Goal: Task Accomplishment & Management: Use online tool/utility

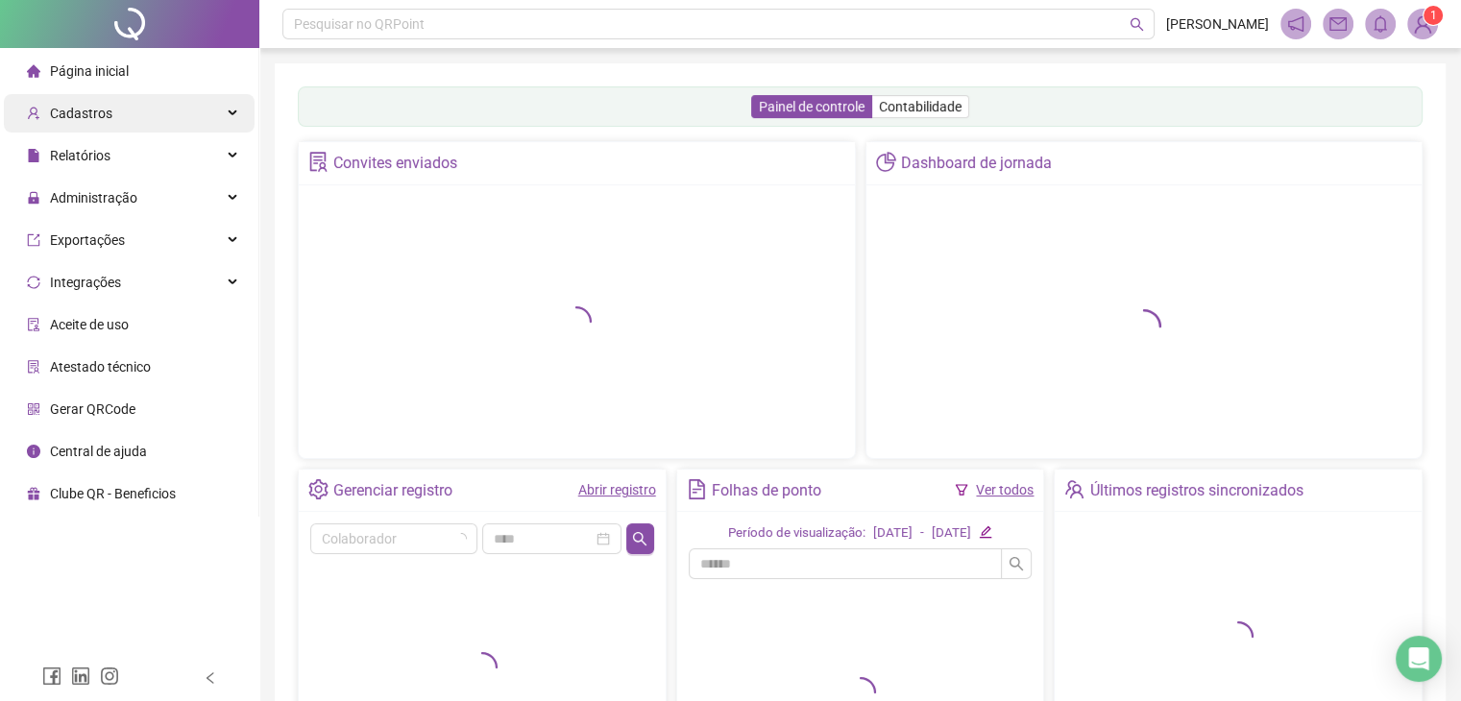
click at [125, 104] on div "Cadastros" at bounding box center [129, 113] width 251 height 38
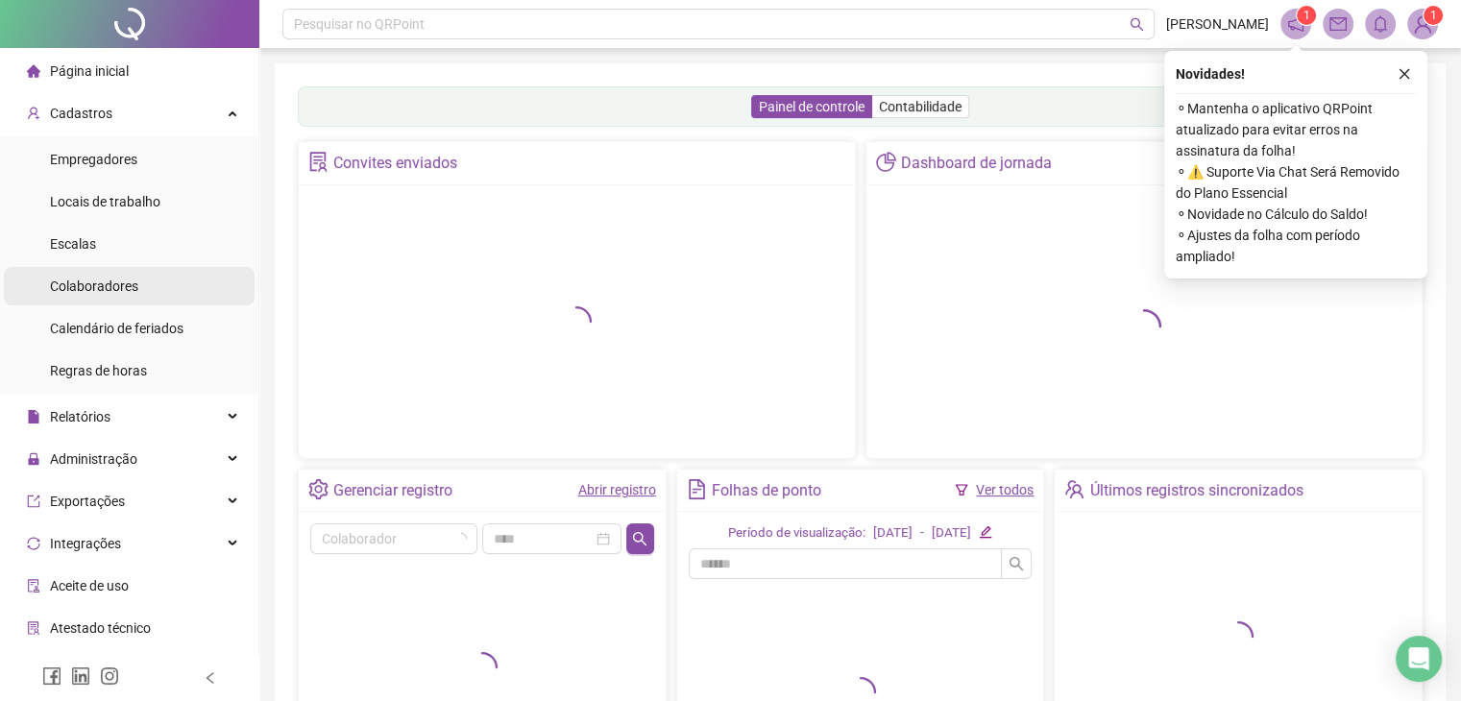
click at [122, 276] on div "Colaboradores" at bounding box center [94, 286] width 88 height 38
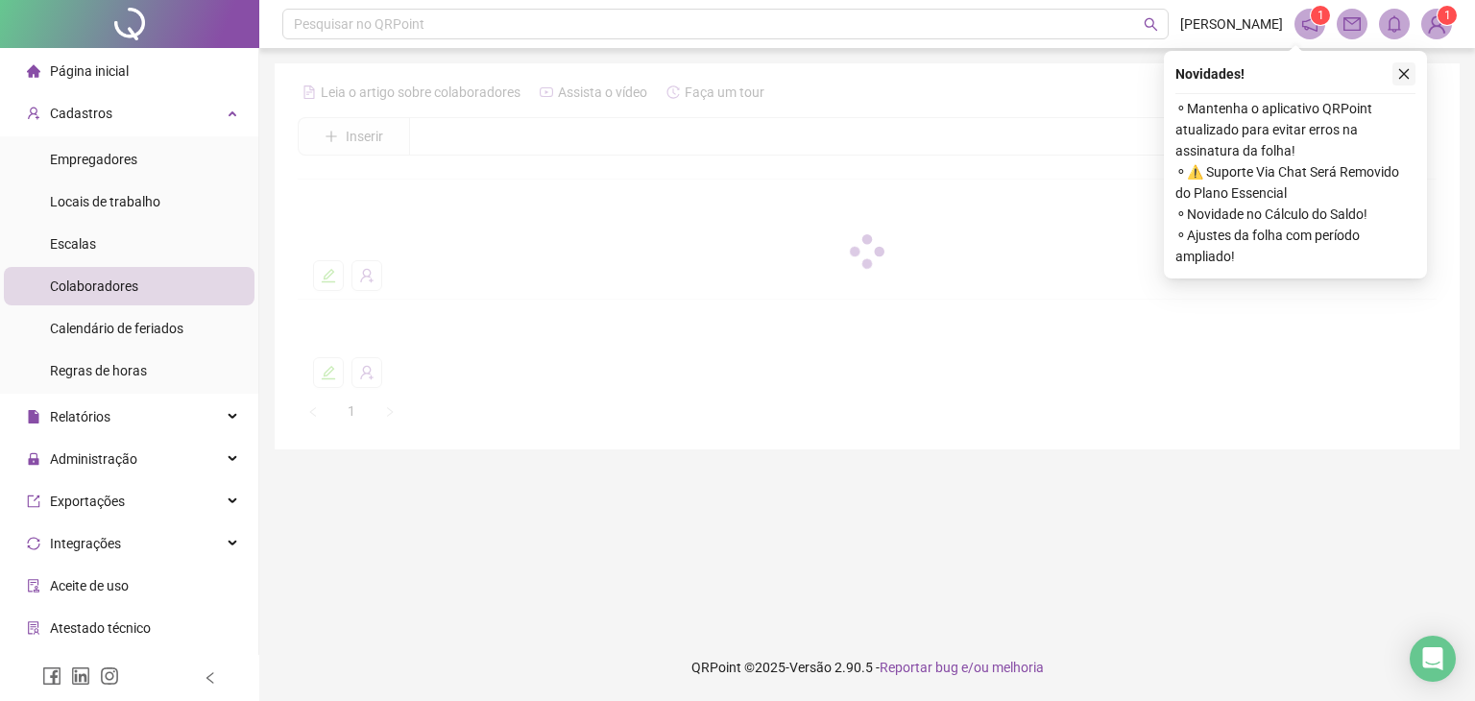
click at [1402, 73] on icon "close" at bounding box center [1404, 74] width 11 height 11
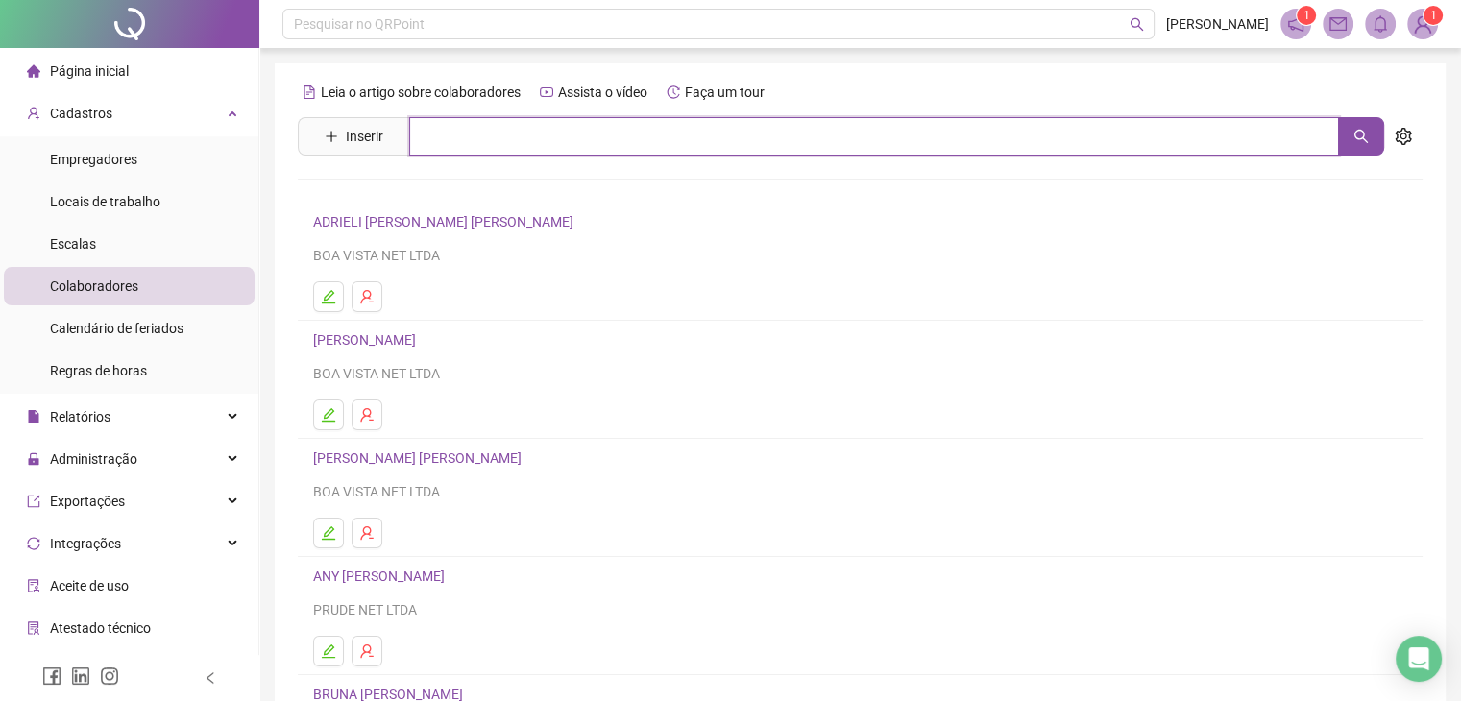
click at [518, 151] on input "text" at bounding box center [874, 136] width 930 height 38
click at [1371, 134] on button "button" at bounding box center [1361, 136] width 46 height 38
type input "******"
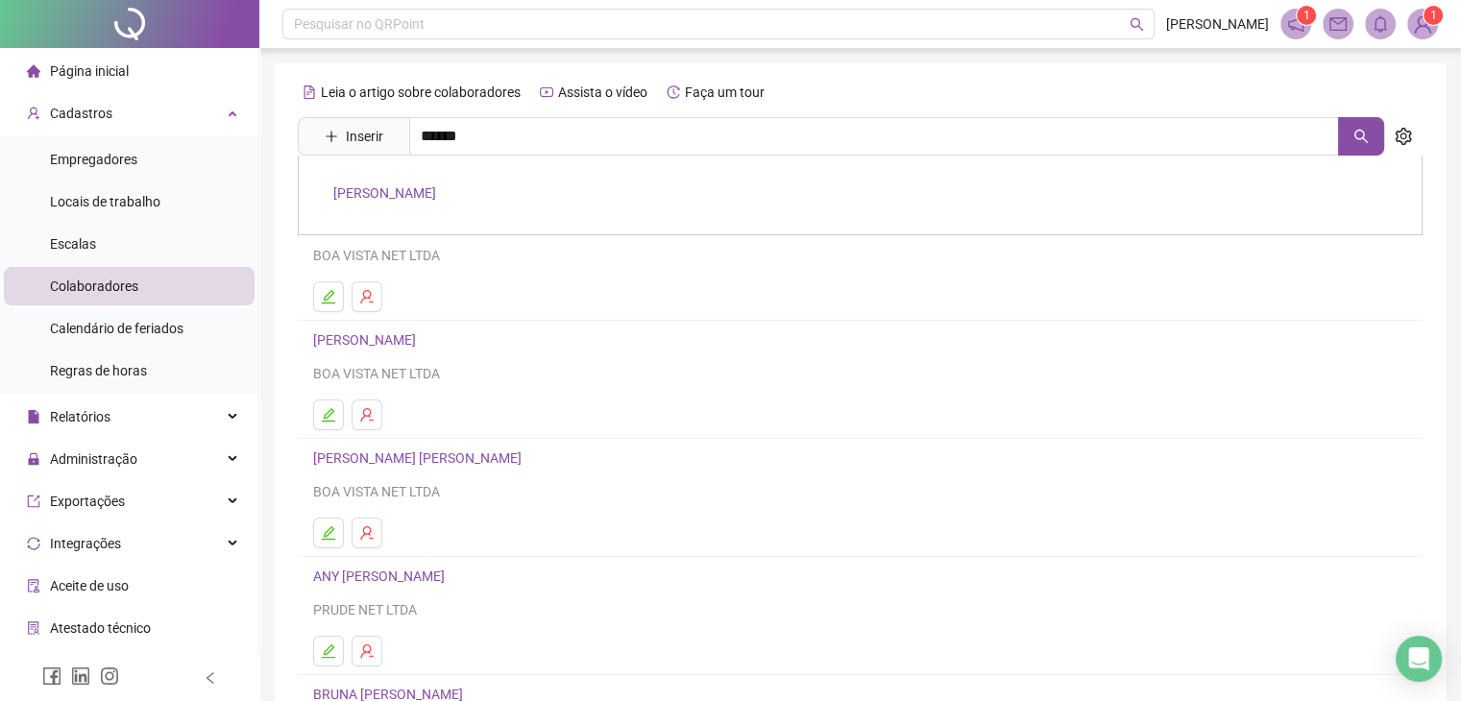
click at [389, 193] on link "[PERSON_NAME]" at bounding box center [384, 192] width 103 height 15
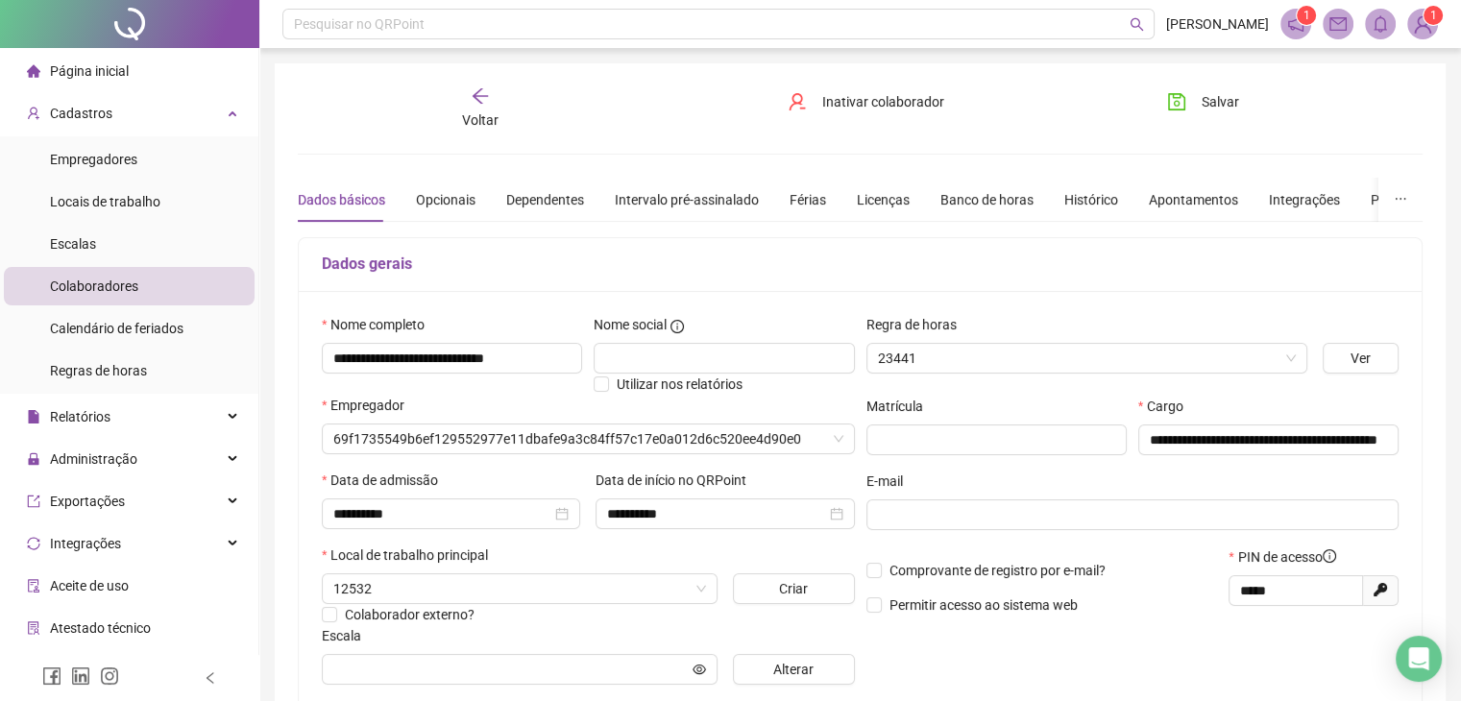
type input "******"
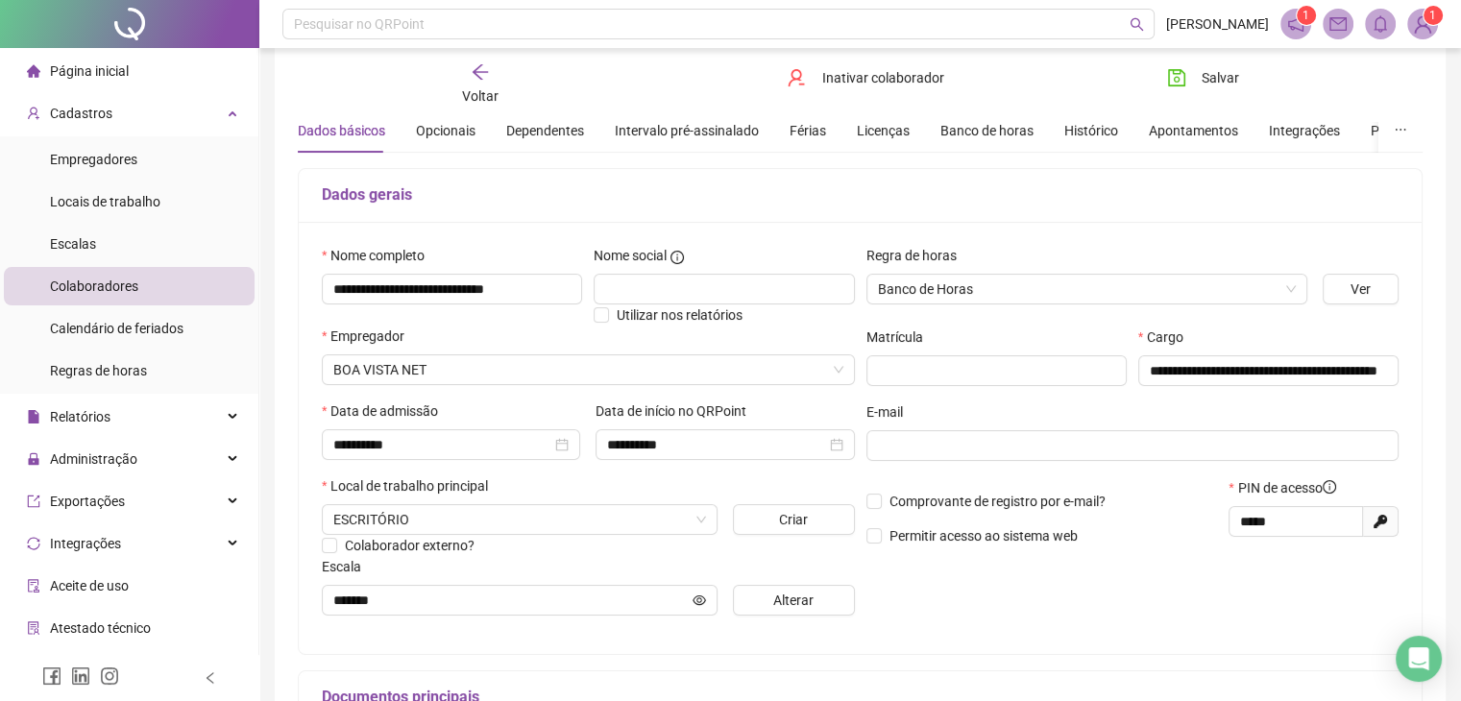
scroll to position [96, 0]
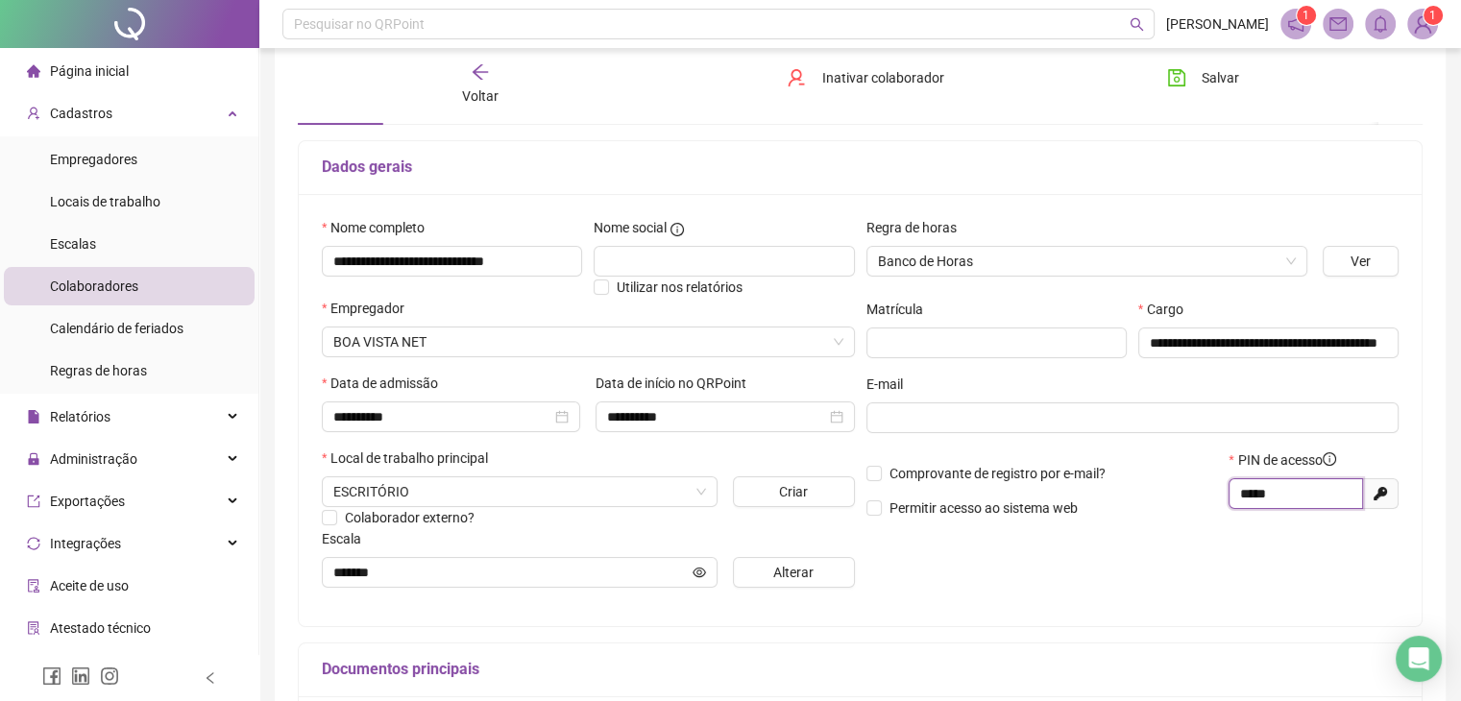
drag, startPoint x: 1306, startPoint y: 497, endPoint x: 1173, endPoint y: 498, distance: 133.5
click at [1173, 498] on div "Comprovante de registro por e-mail? Permitir acesso ao sistema web PIN de acess…" at bounding box center [1132, 490] width 545 height 83
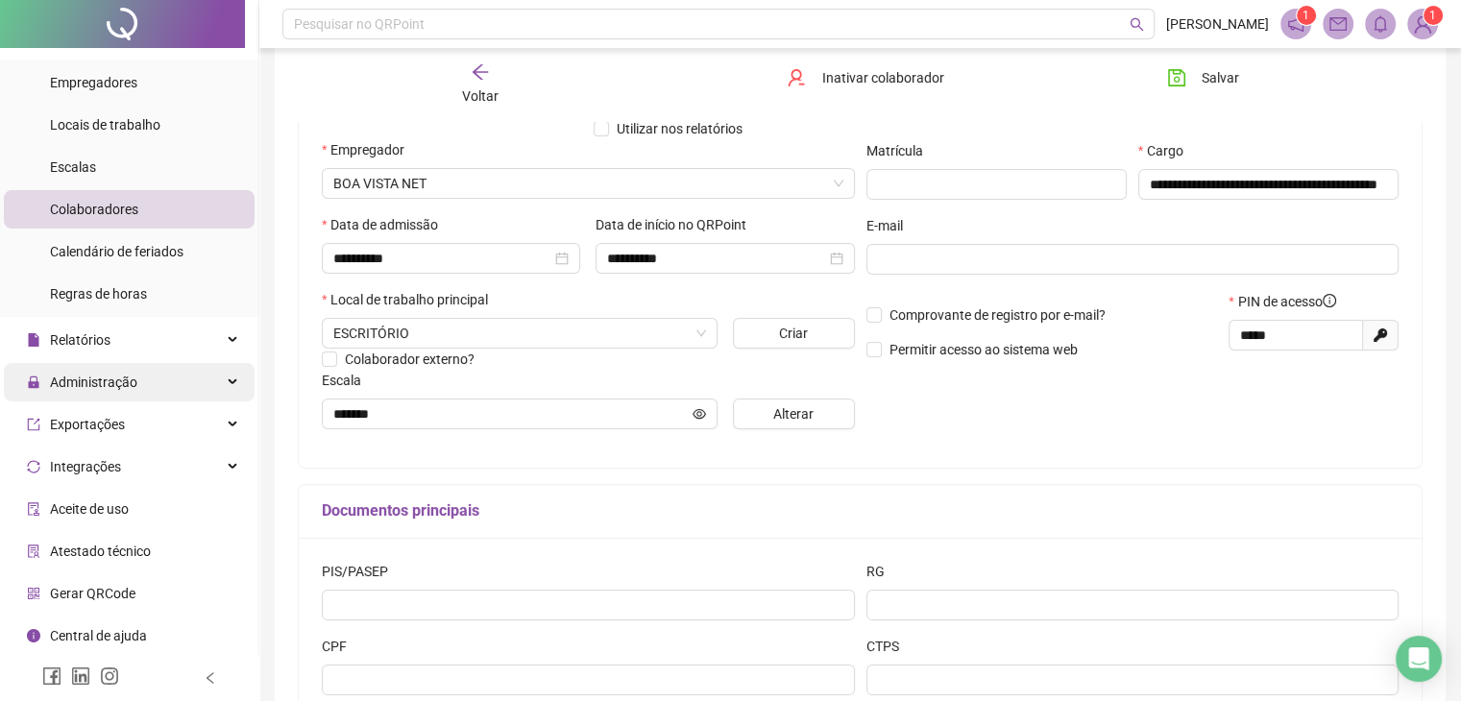
scroll to position [288, 0]
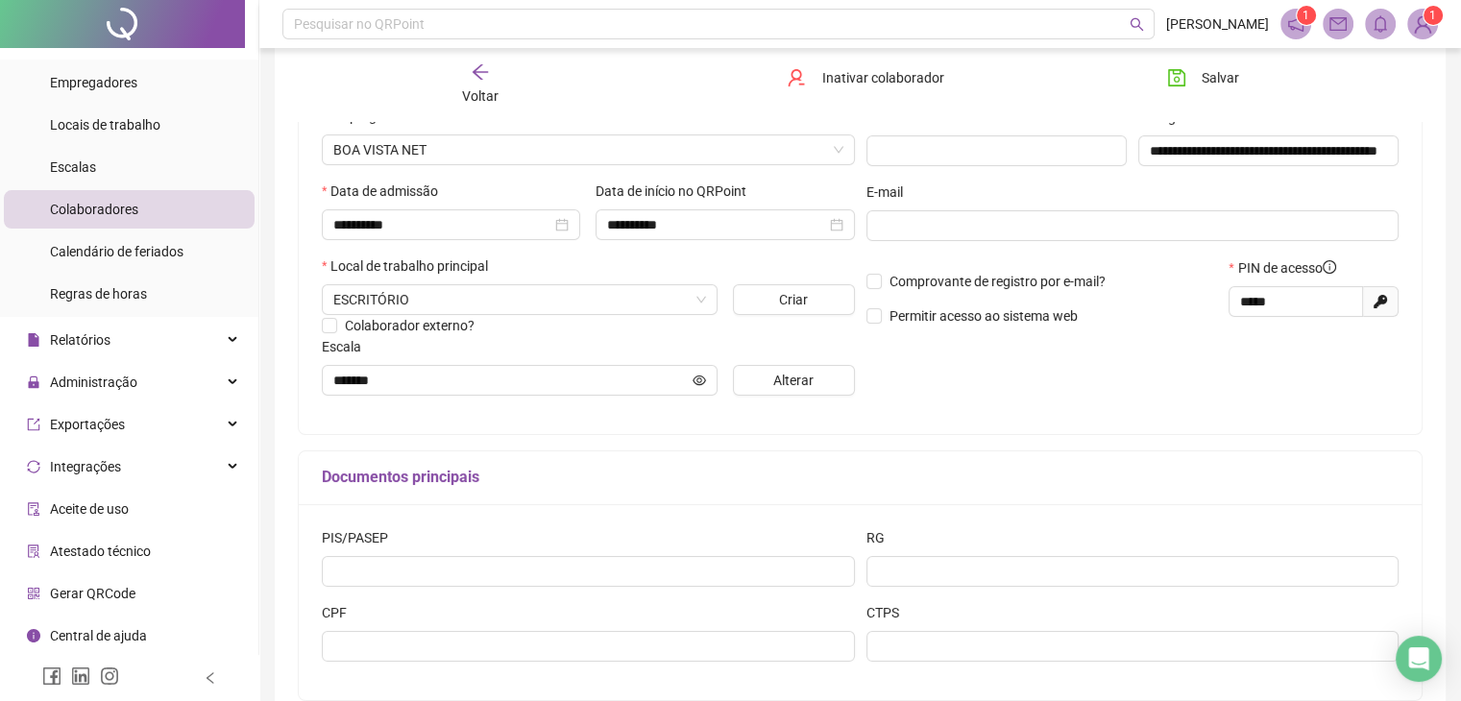
click at [105, 582] on div "Gerar QRCode" at bounding box center [81, 593] width 109 height 38
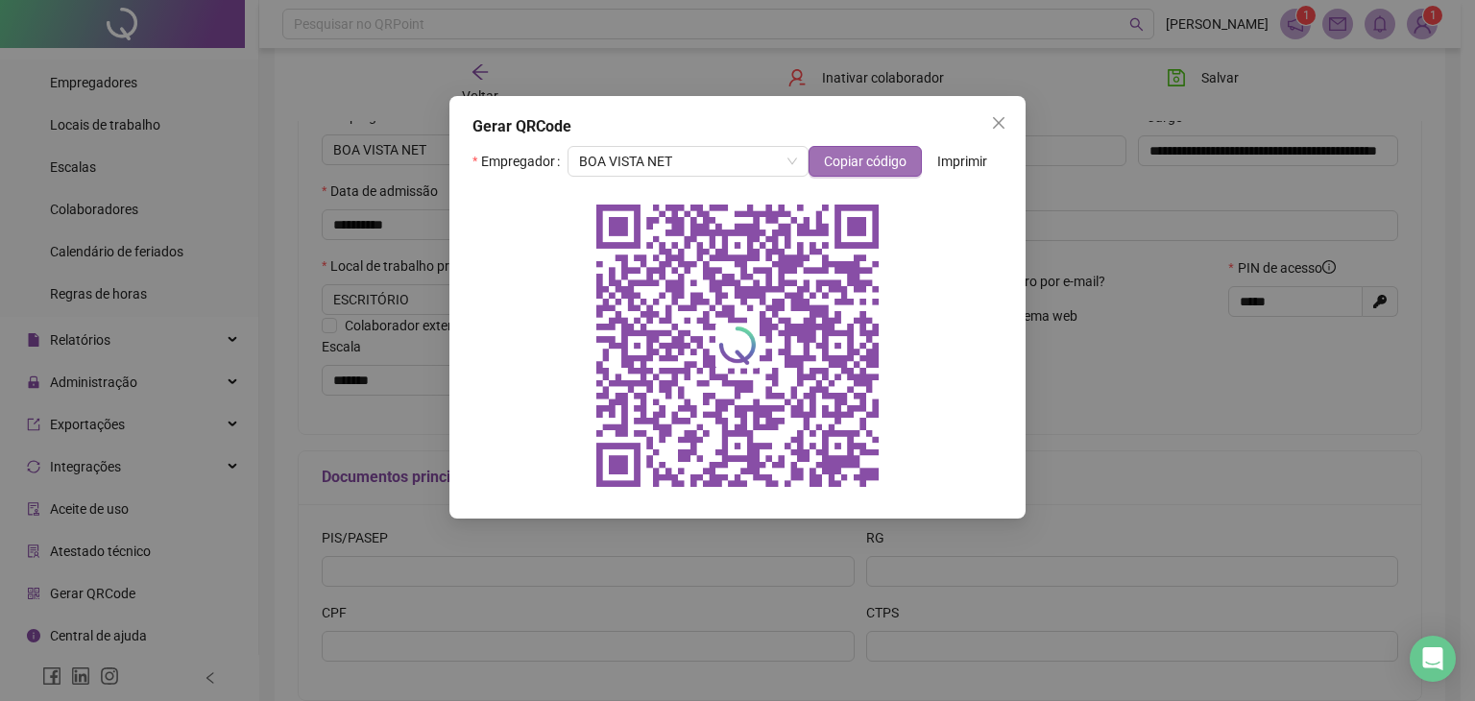
click at [861, 162] on span "Copiar código" at bounding box center [865, 161] width 83 height 21
click at [750, 151] on span "BOA VISTA NET" at bounding box center [688, 161] width 218 height 29
click at [749, 163] on span "BOA VISTA NET" at bounding box center [688, 161] width 218 height 29
click at [999, 120] on icon "close" at bounding box center [998, 122] width 15 height 15
